Goal: Check status: Check status

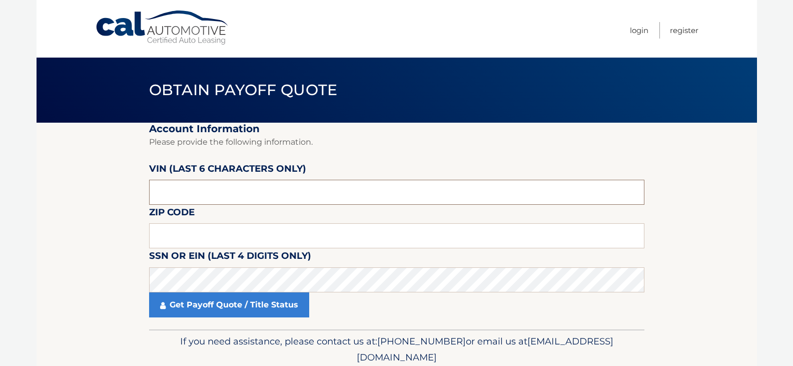
click at [184, 194] on input "text" at bounding box center [397, 192] width 496 height 25
click at [183, 185] on input "text" at bounding box center [397, 192] width 496 height 25
click at [186, 186] on input "text" at bounding box center [397, 192] width 496 height 25
type input "282308"
click at [200, 235] on input "text" at bounding box center [397, 235] width 496 height 25
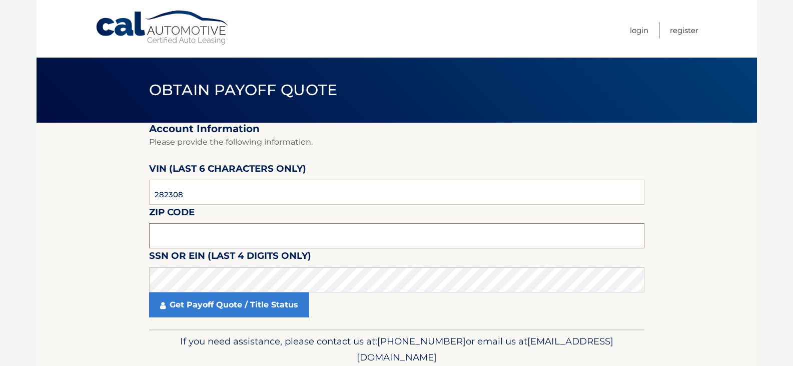
click at [195, 235] on input "text" at bounding box center [397, 235] width 496 height 25
type input "11797"
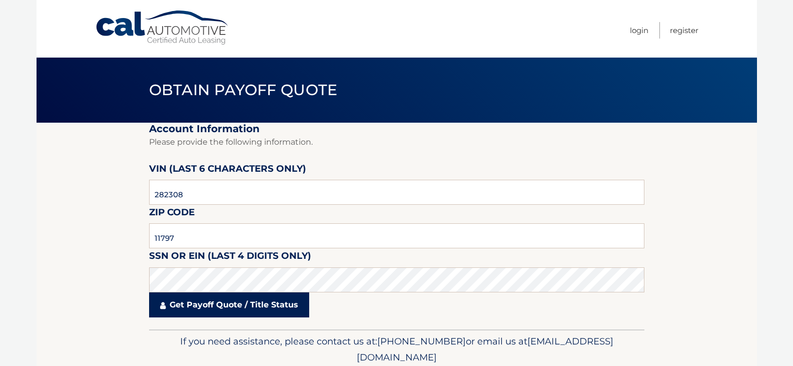
click at [203, 304] on link "Get Payoff Quote / Title Status" at bounding box center [229, 304] width 160 height 25
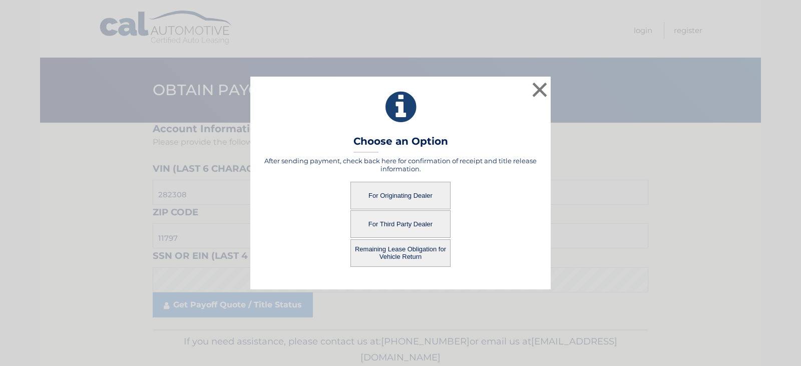
click at [393, 196] on button "For Originating Dealer" at bounding box center [400, 196] width 100 height 28
click at [393, 197] on button "For Originating Dealer" at bounding box center [400, 196] width 100 height 28
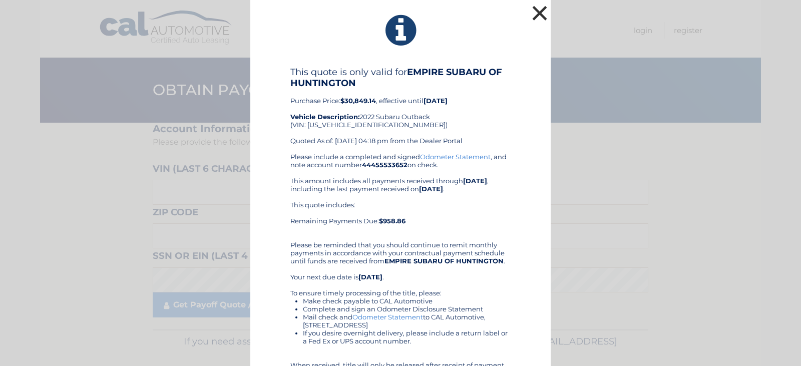
click at [535, 9] on button "×" at bounding box center [540, 13] width 20 height 20
